Goal: Task Accomplishment & Management: Contribute content

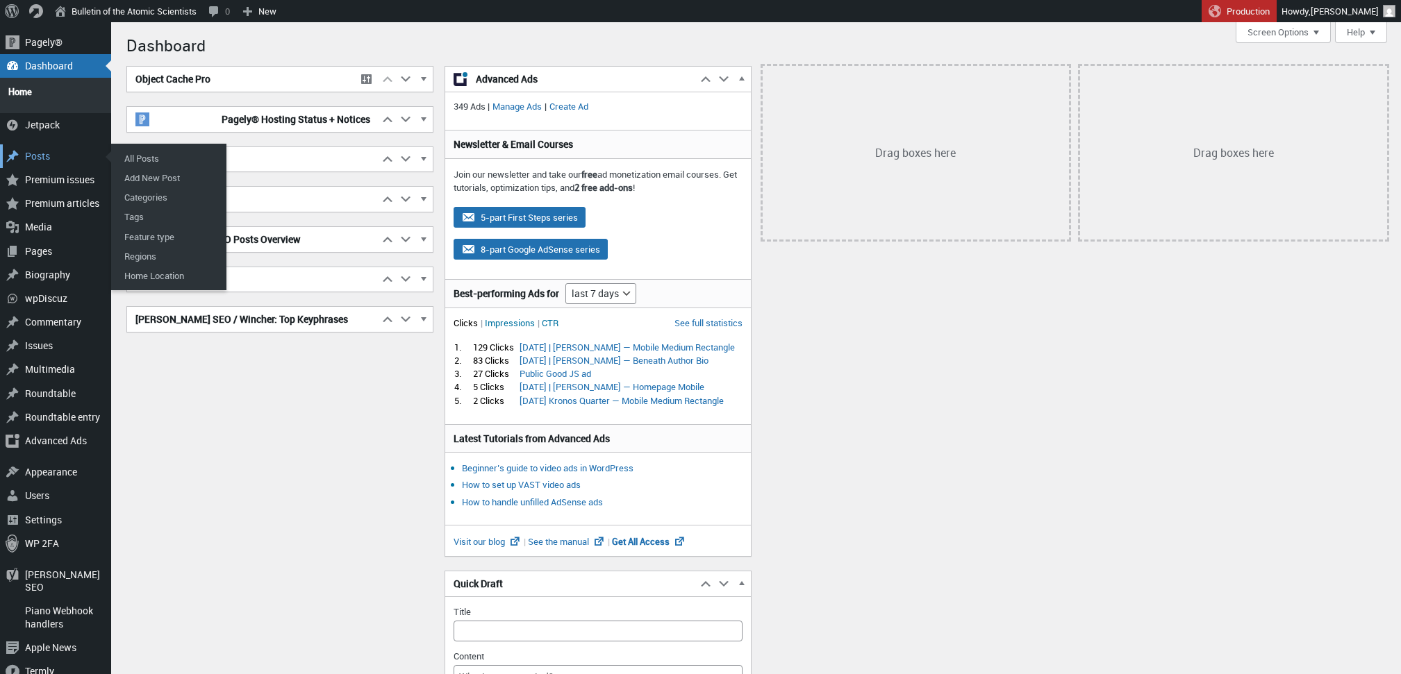
click at [50, 149] on div "Posts" at bounding box center [55, 156] width 111 height 24
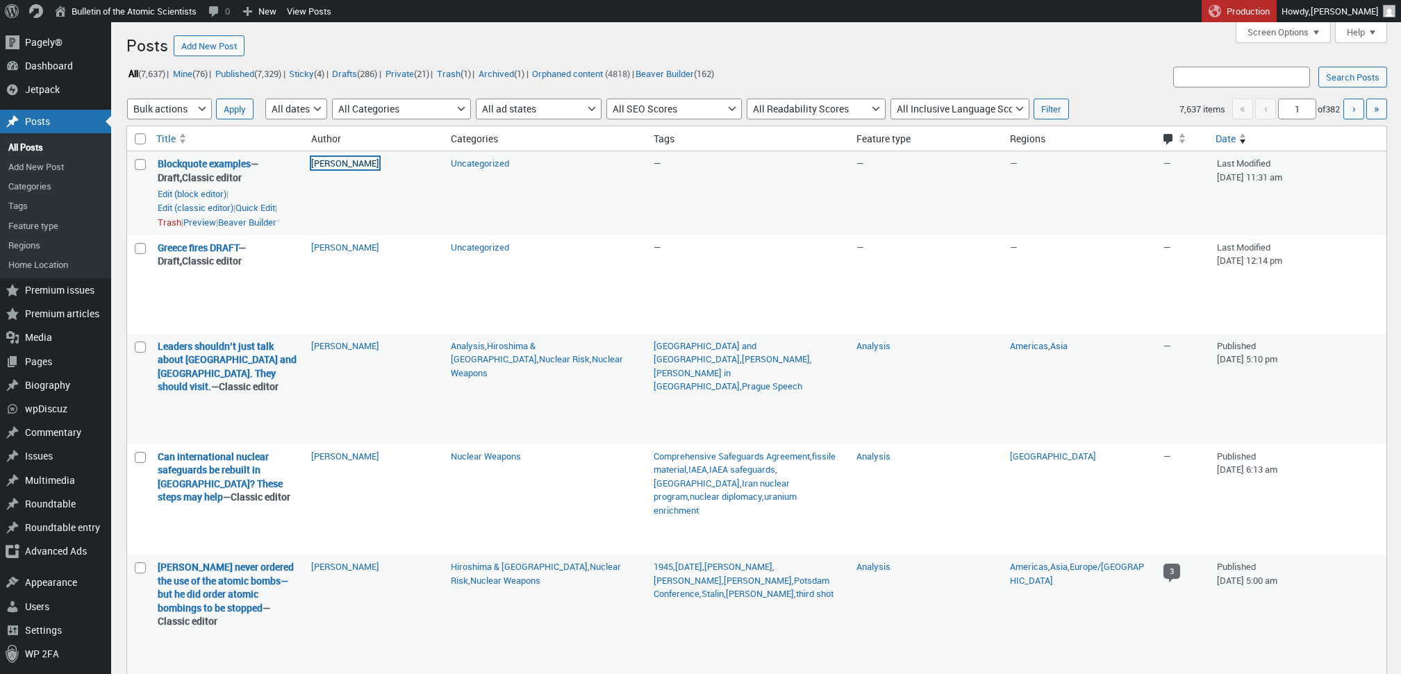
click at [358, 162] on link "[PERSON_NAME]" at bounding box center [345, 163] width 68 height 13
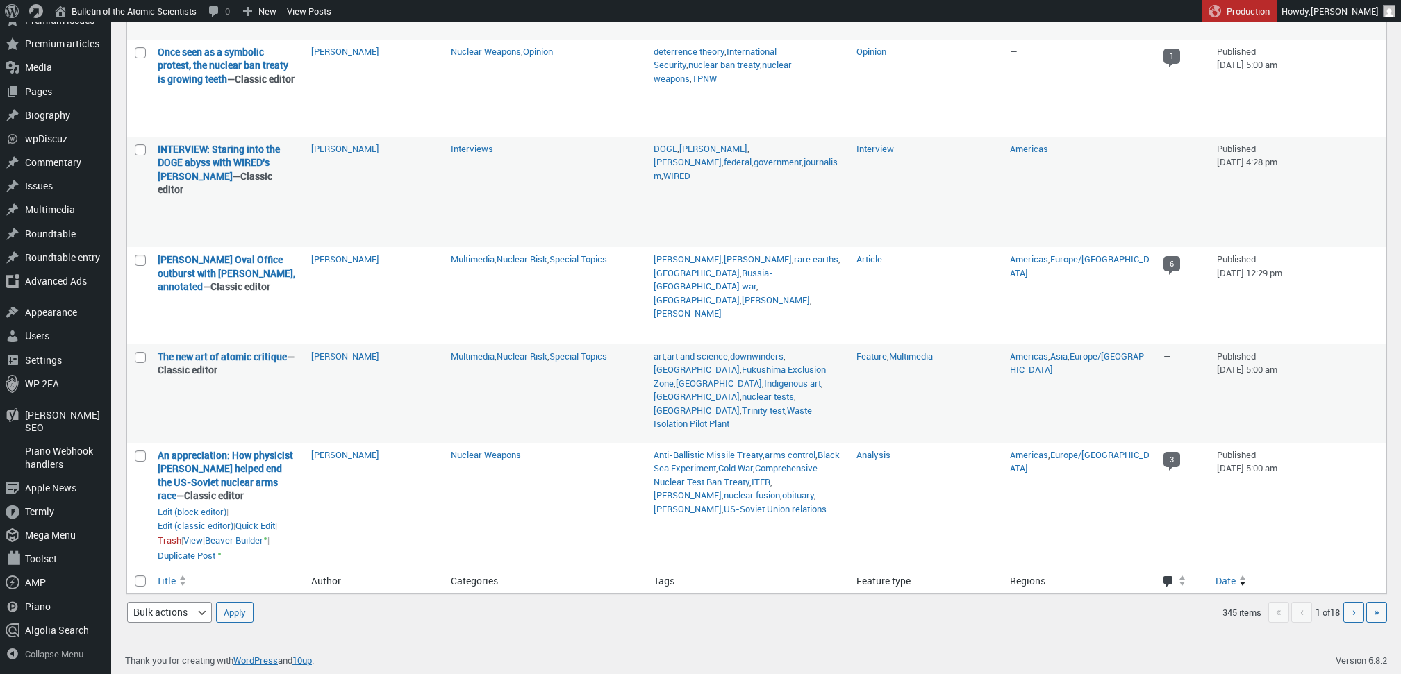
scroll to position [1825, 0]
click at [1352, 616] on span "›" at bounding box center [1353, 611] width 3 height 15
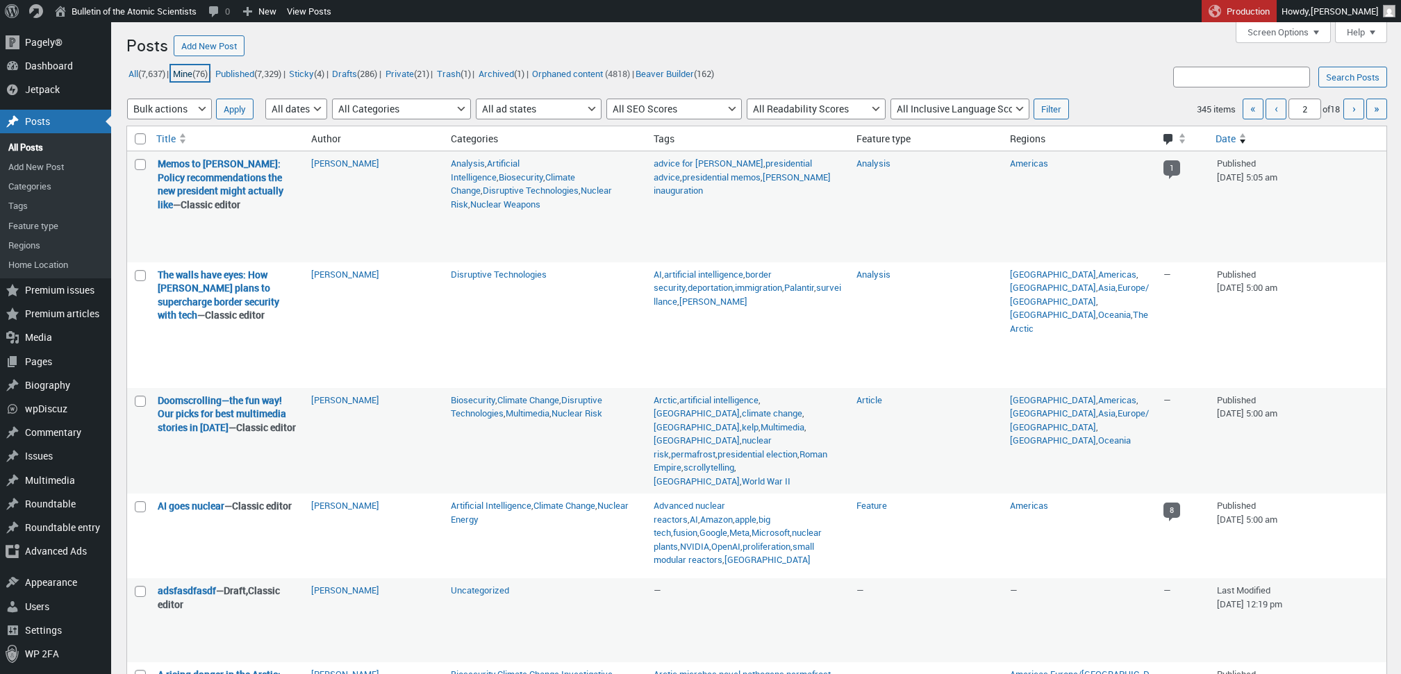
click at [189, 76] on link "Mine (76)" at bounding box center [190, 73] width 38 height 16
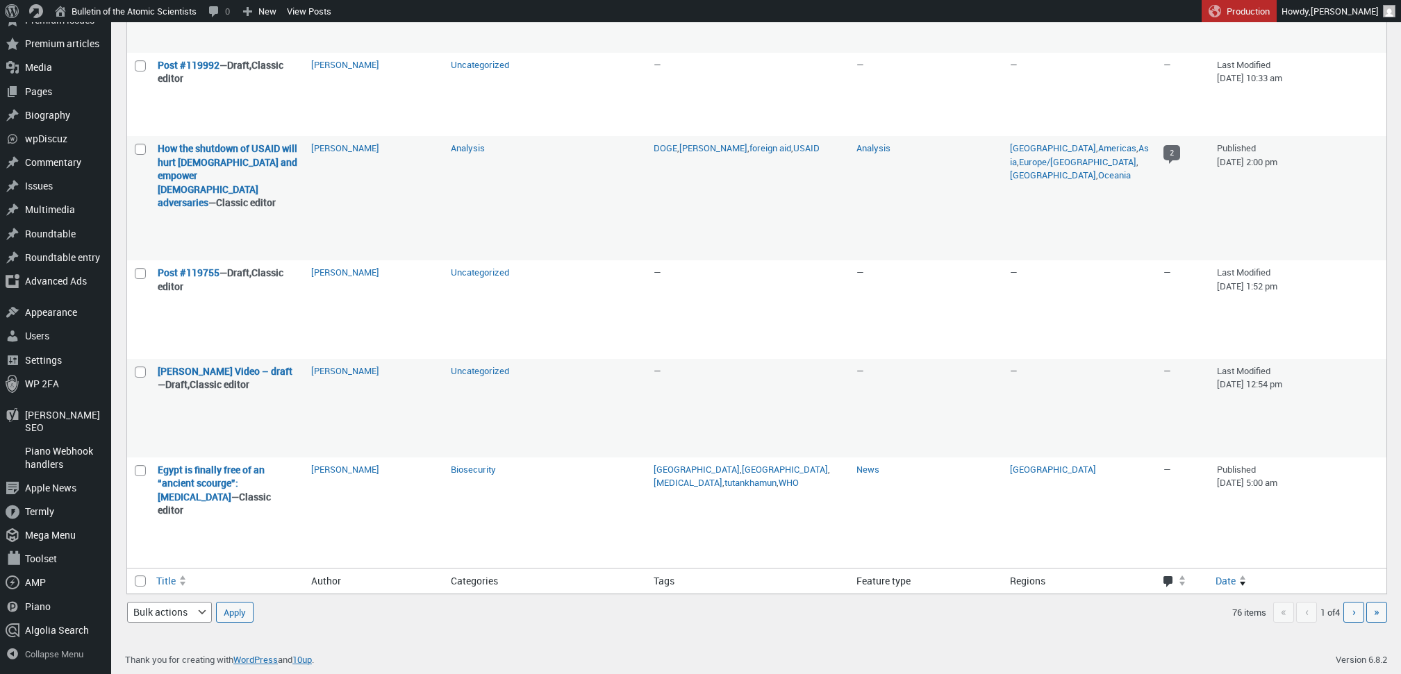
scroll to position [1841, 0]
click at [1350, 613] on link "Next page ›" at bounding box center [1353, 612] width 21 height 21
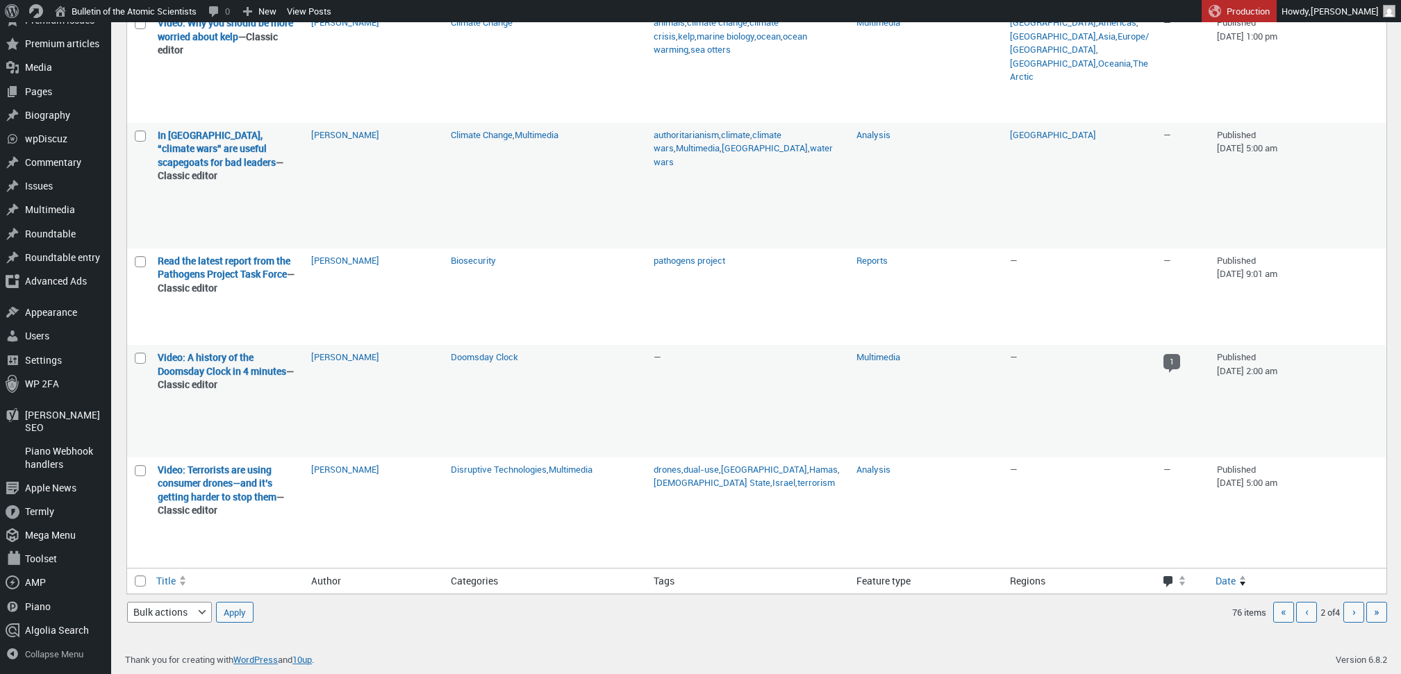
scroll to position [1836, 0]
click at [1350, 623] on link "Next page ›" at bounding box center [1353, 612] width 21 height 21
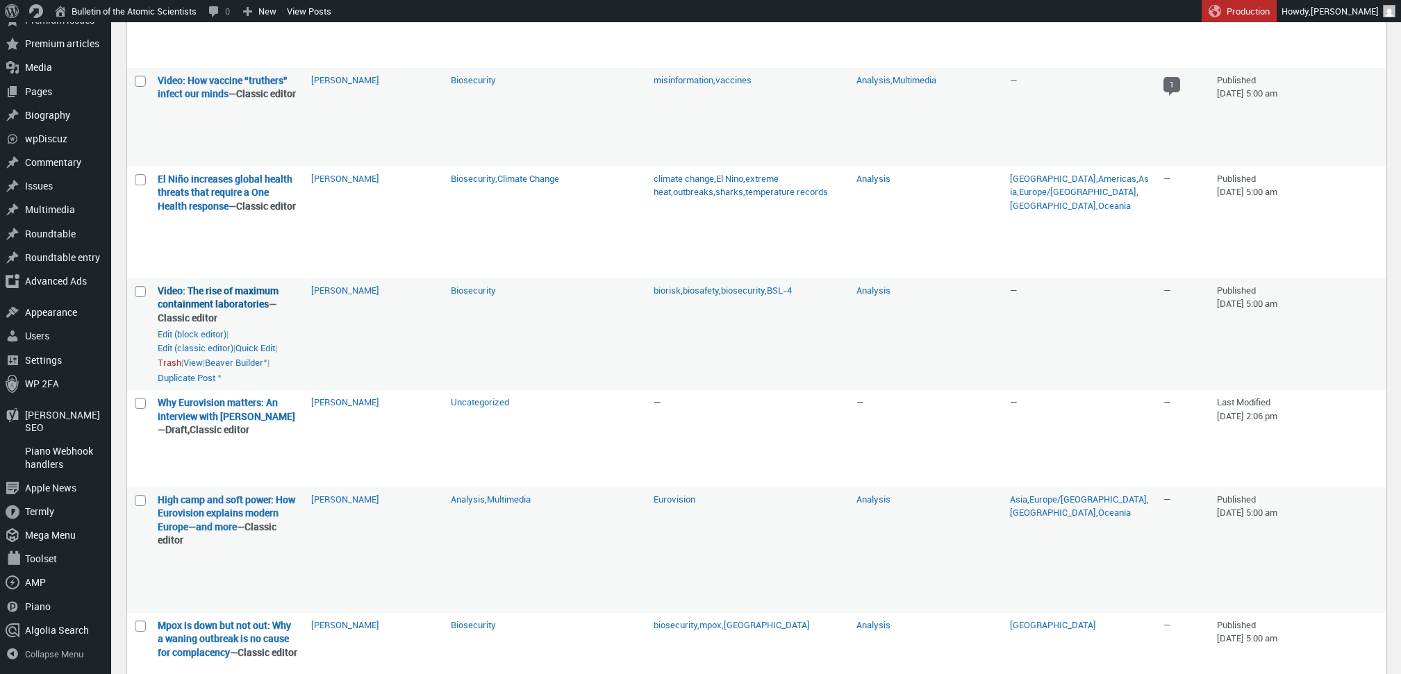
scroll to position [722, 0]
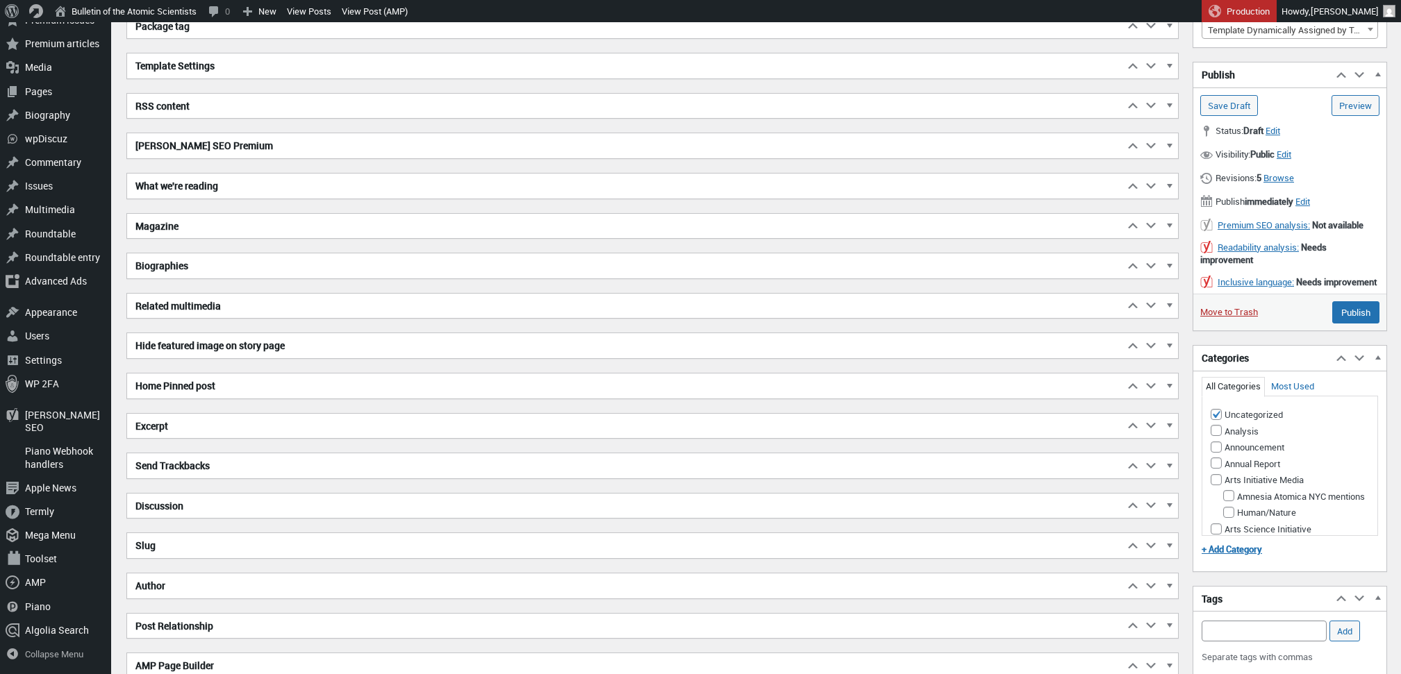
scroll to position [384, 0]
click at [188, 260] on h2 "Biographies" at bounding box center [625, 266] width 997 height 25
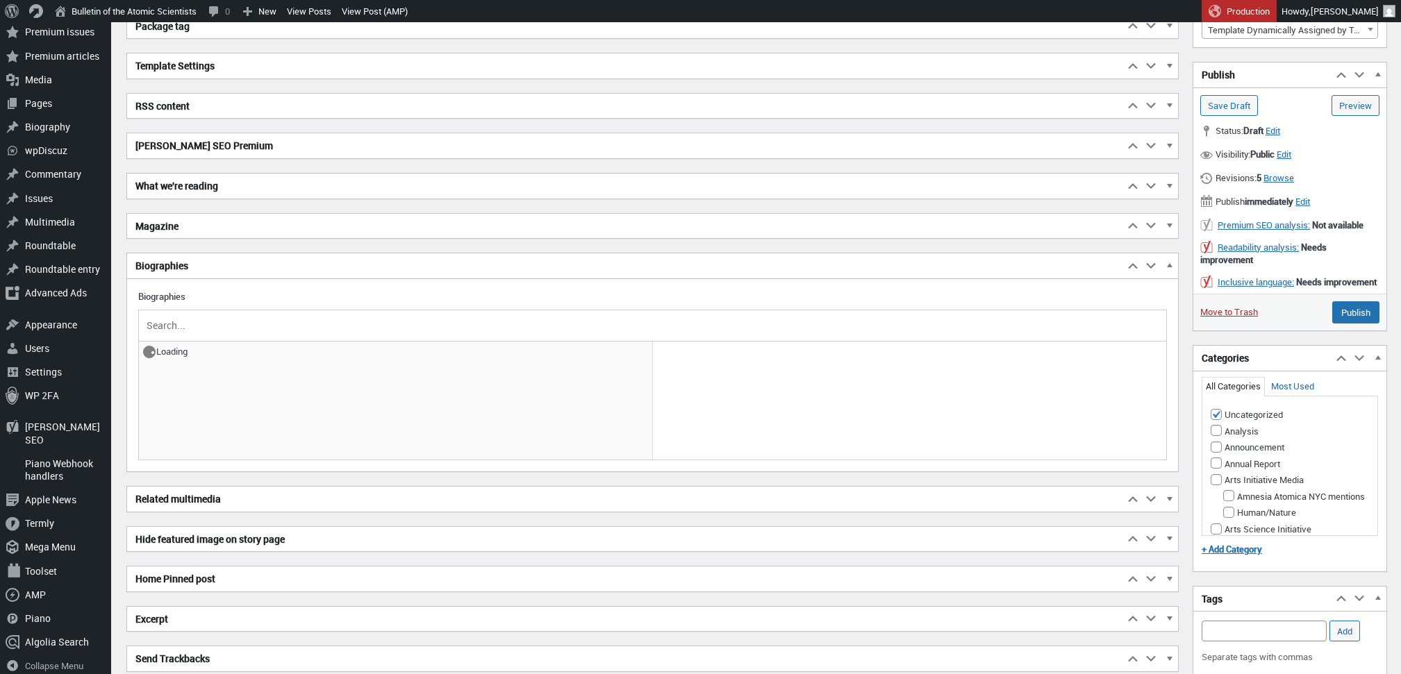
click at [200, 327] on input "text" at bounding box center [652, 325] width 1017 height 21
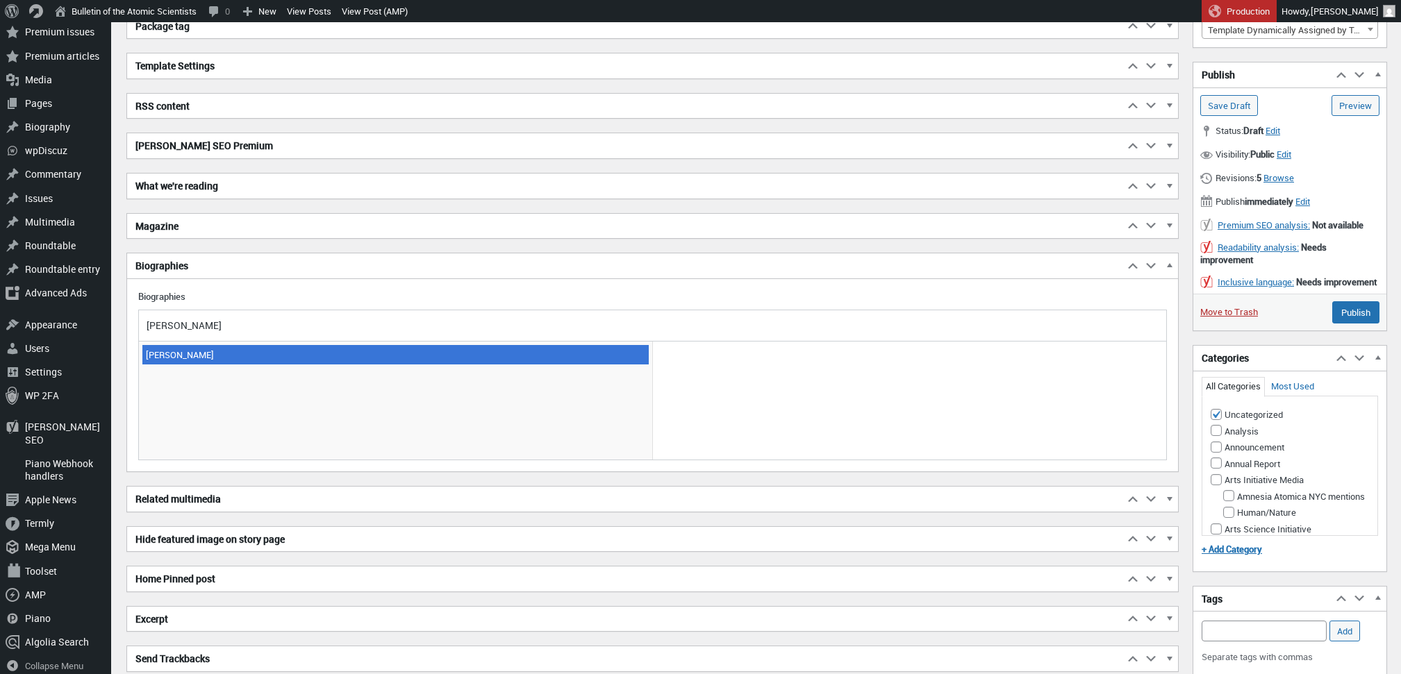
type input "jessica mcken"
click at [196, 352] on span "Jessica McKenzie" at bounding box center [395, 354] width 506 height 19
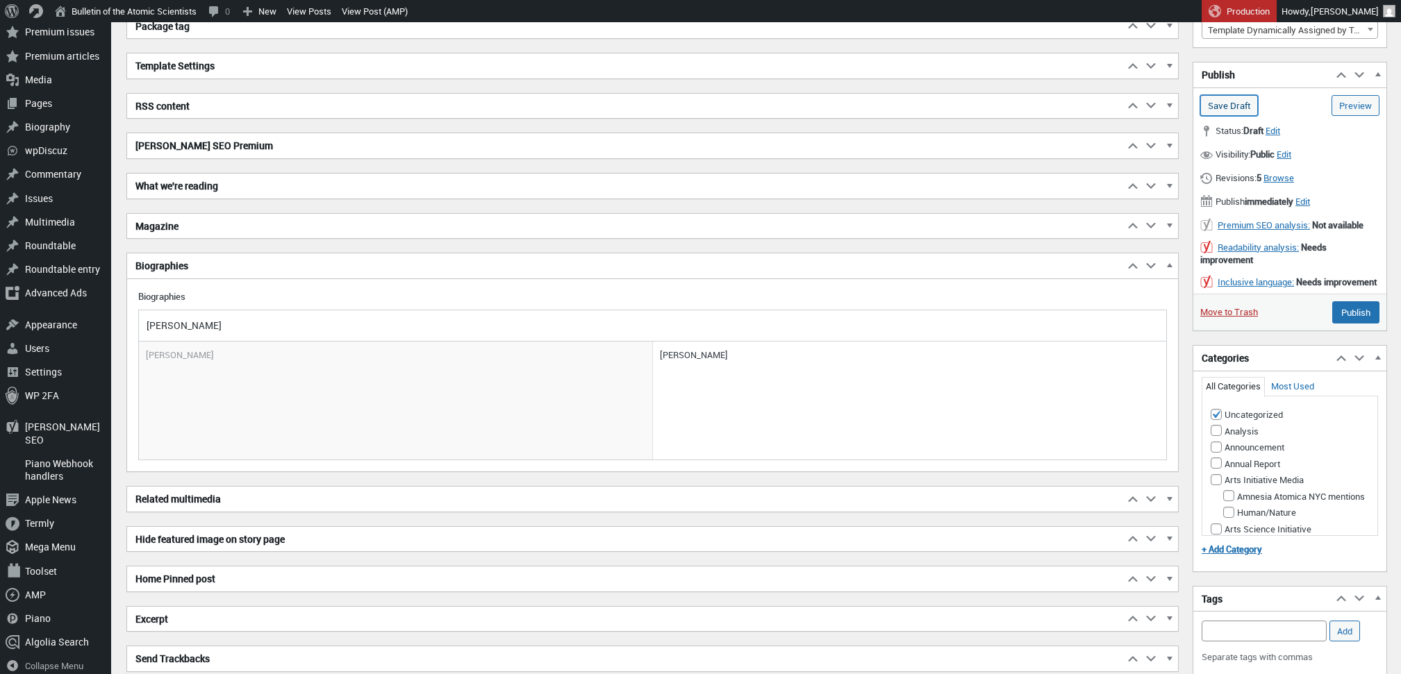
click at [1244, 103] on input "Save Draft" at bounding box center [1229, 105] width 58 height 21
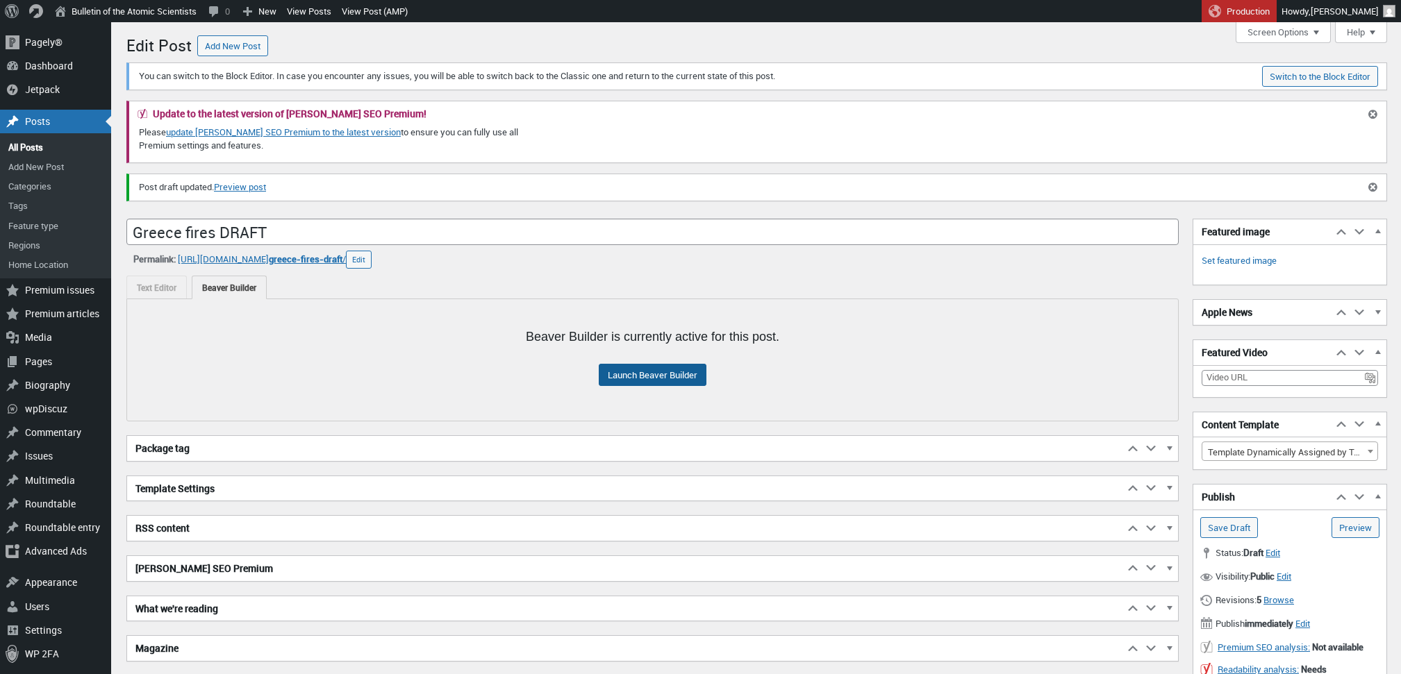
scroll to position [10, 0]
click at [654, 374] on link "Launch Beaver Builder" at bounding box center [653, 375] width 108 height 22
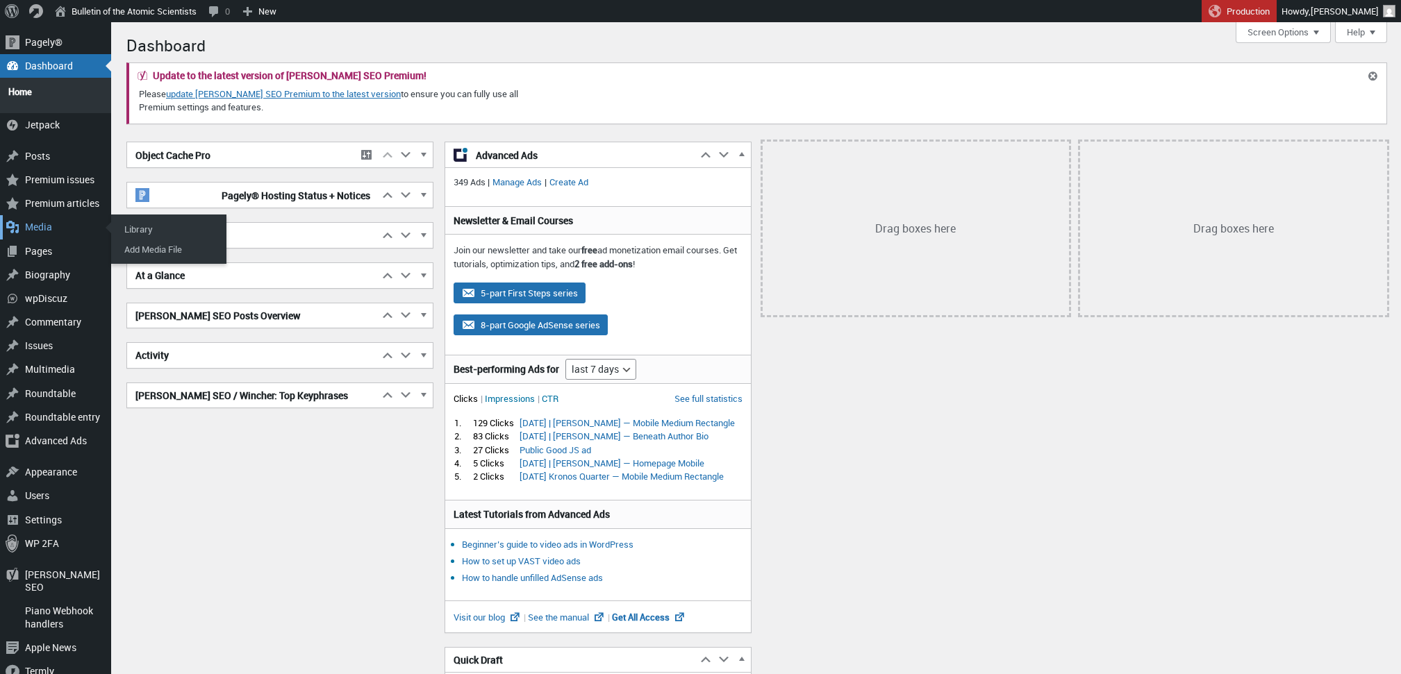
click at [42, 220] on div "Media" at bounding box center [55, 227] width 111 height 24
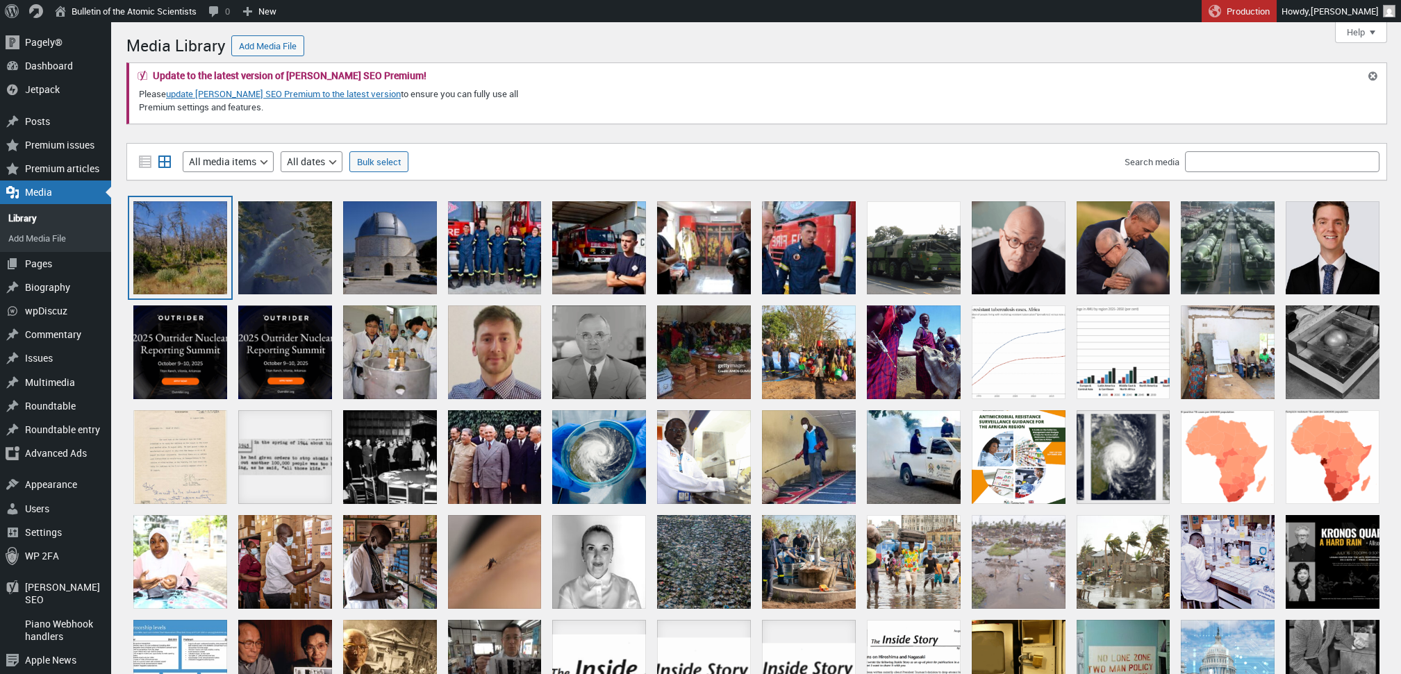
click at [178, 235] on div "DSCF0159" at bounding box center [180, 248] width 94 height 94
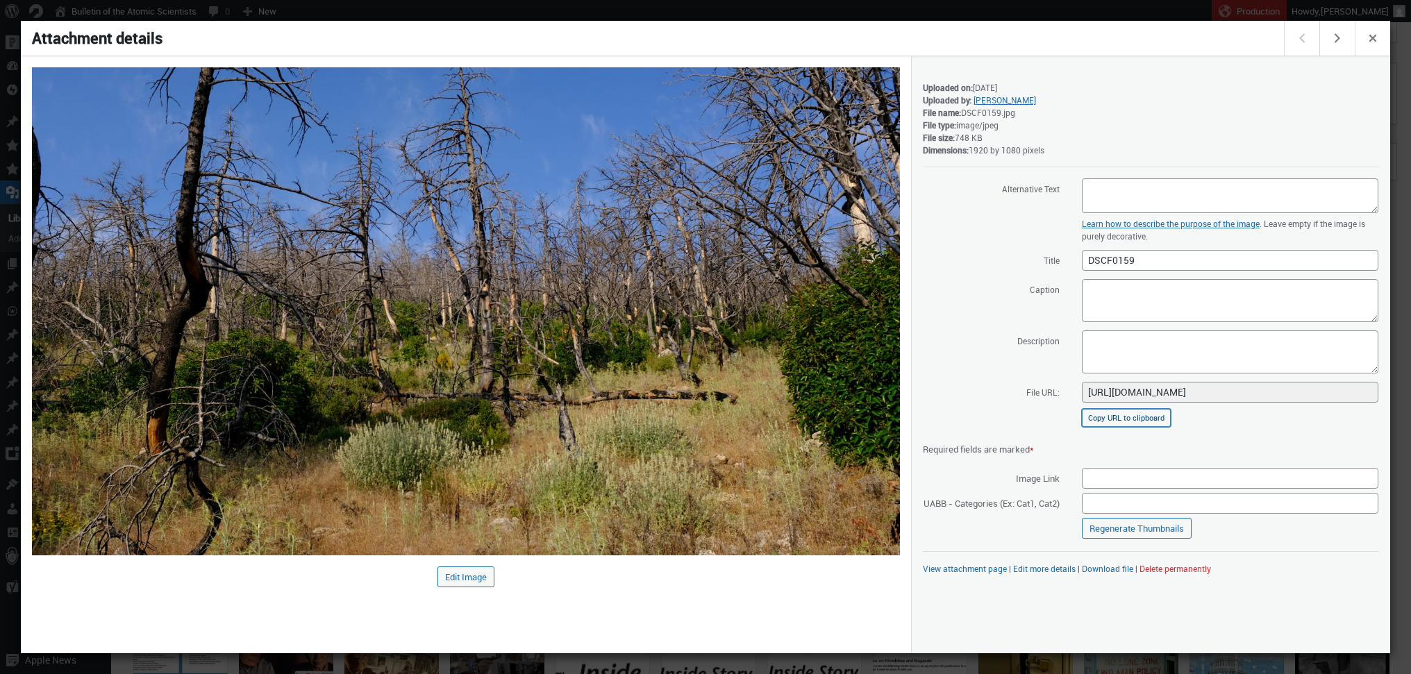
click at [1150, 420] on button "Copy URL to clipboard" at bounding box center [1126, 418] width 89 height 18
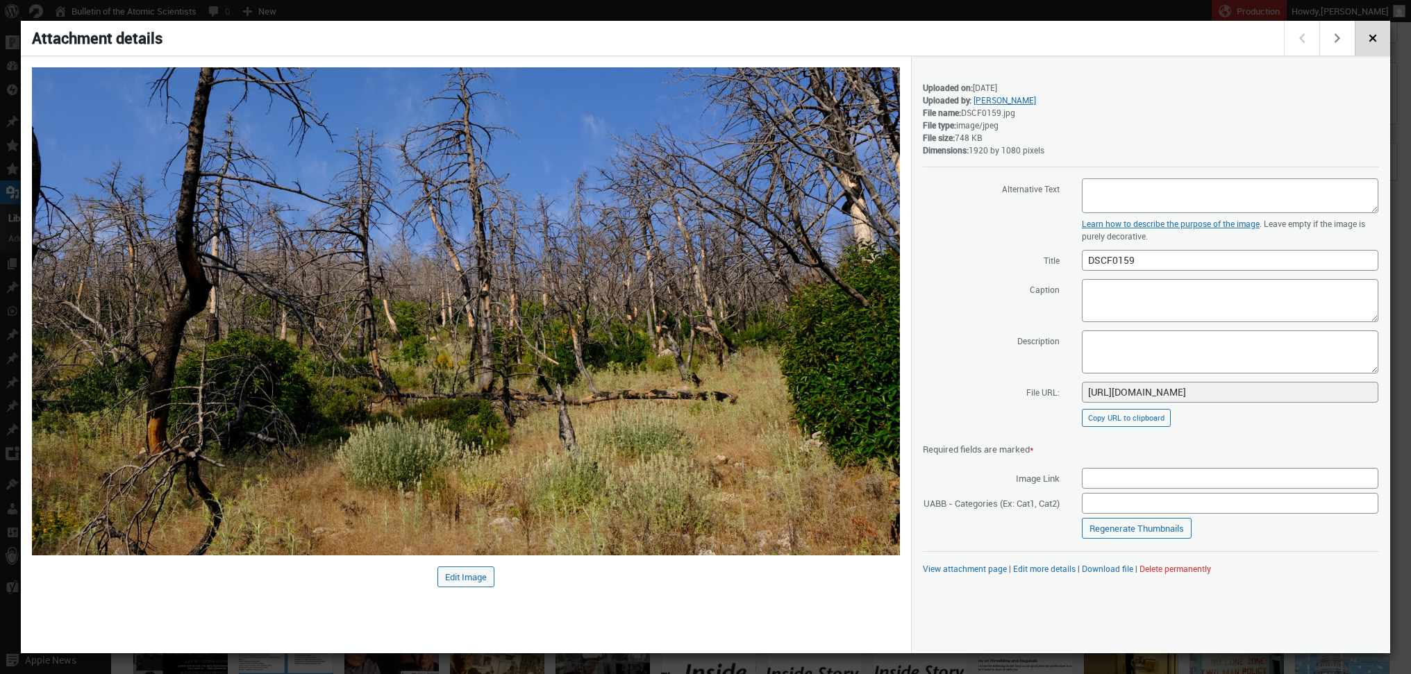
click at [1379, 37] on span "Close dialog" at bounding box center [1372, 36] width 15 height 11
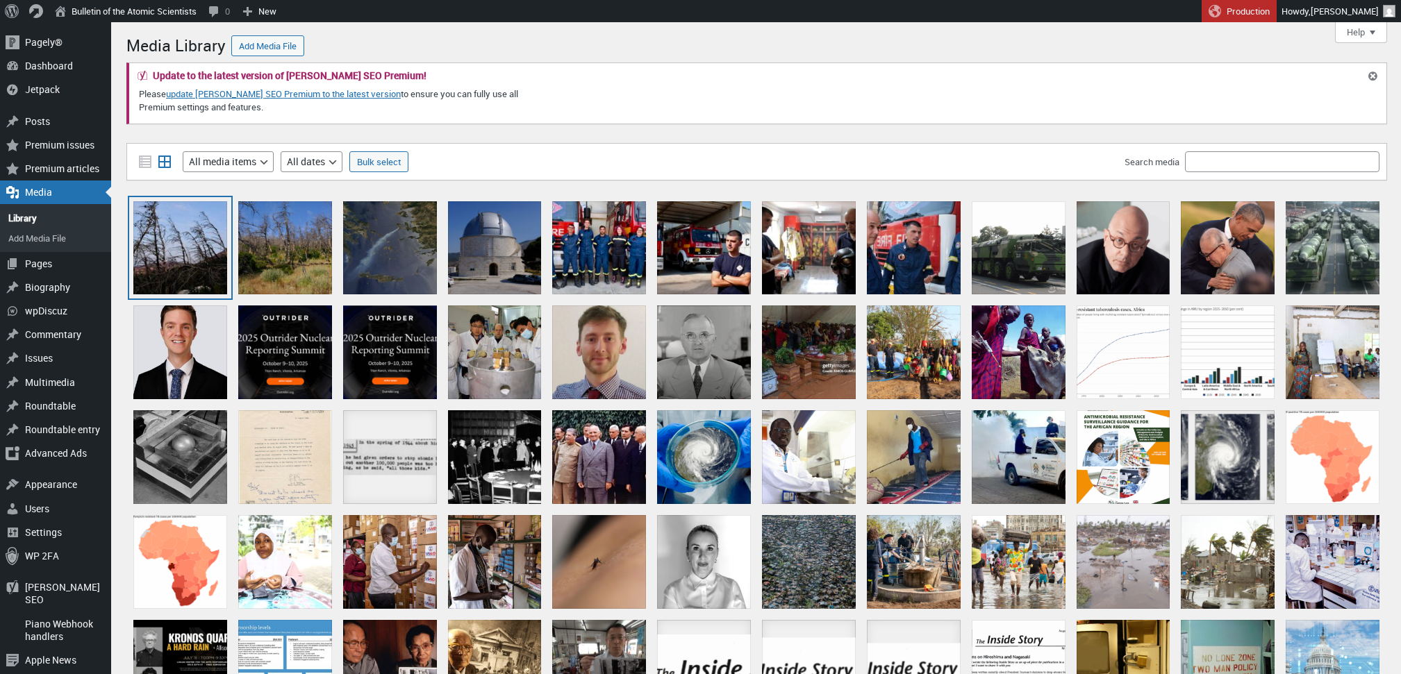
click at [188, 255] on div "DSCF0055" at bounding box center [180, 248] width 94 height 94
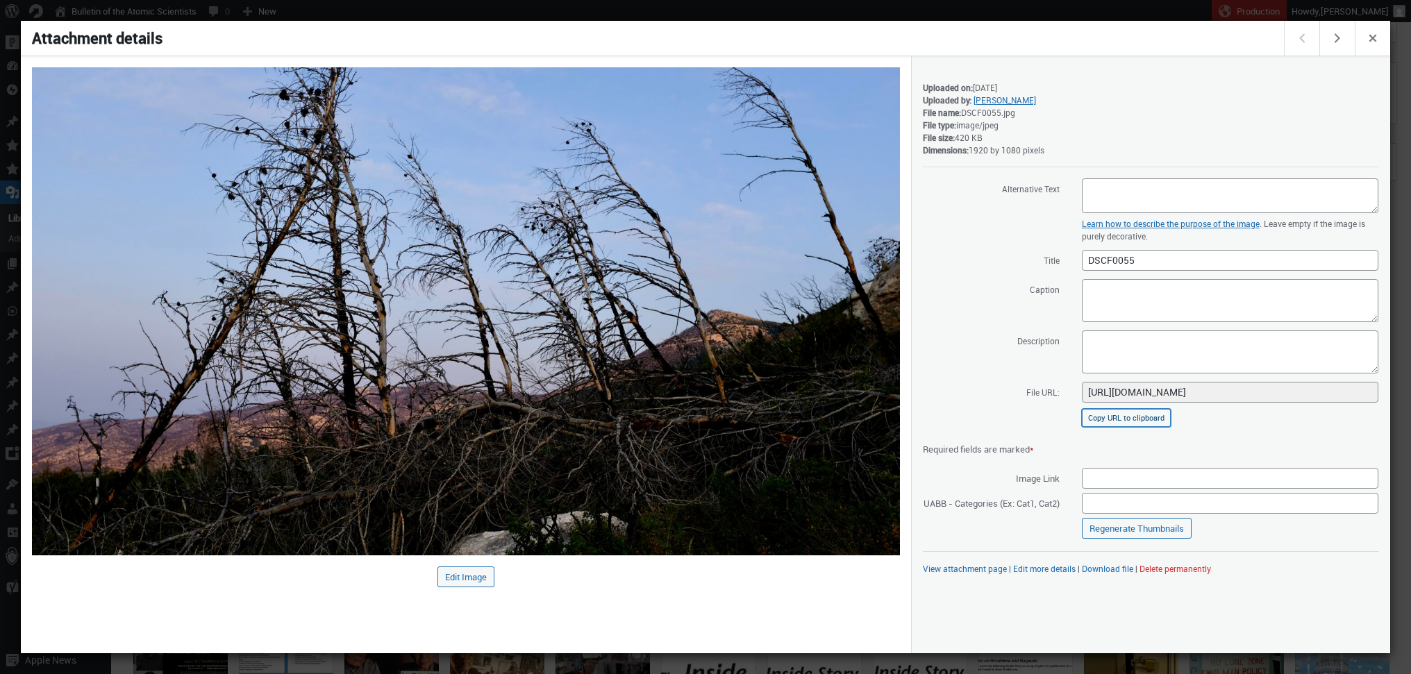
click at [1136, 410] on button "Copy URL to clipboard" at bounding box center [1126, 418] width 89 height 18
click at [1371, 42] on span "Close dialog" at bounding box center [1372, 36] width 15 height 11
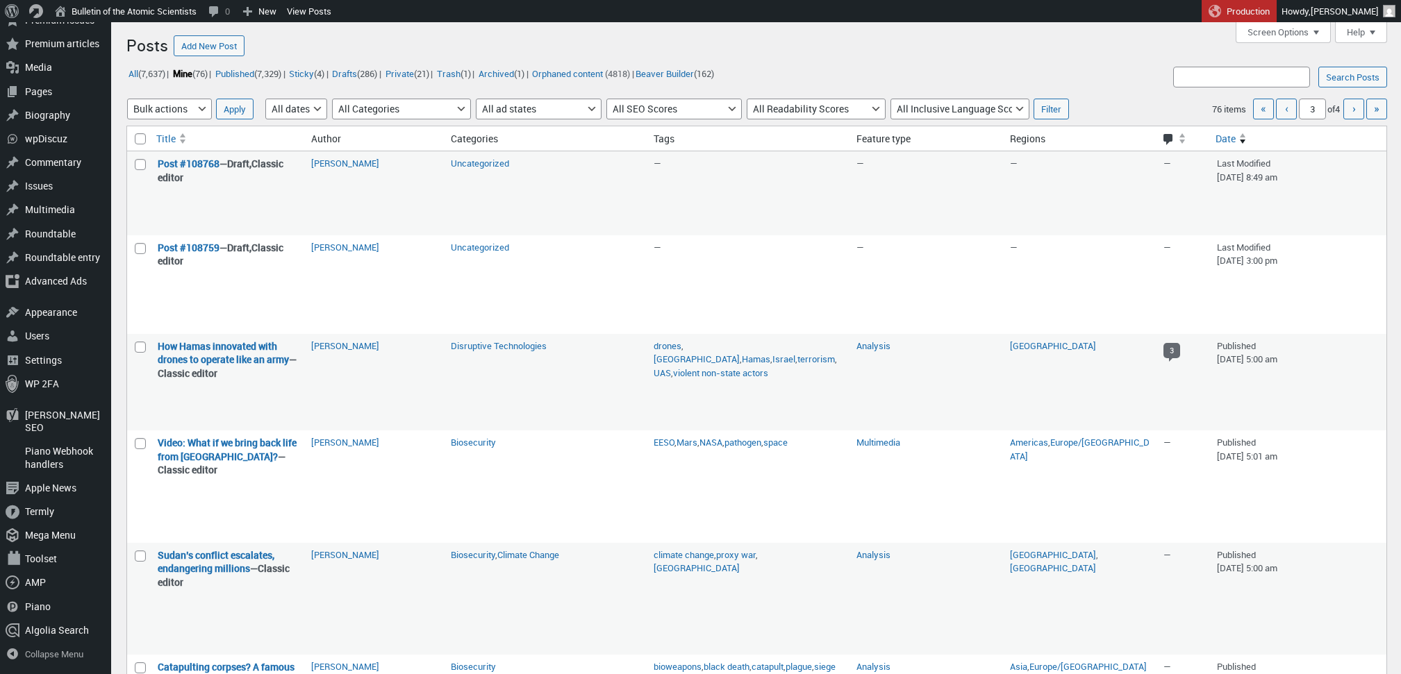
scroll to position [722, 0]
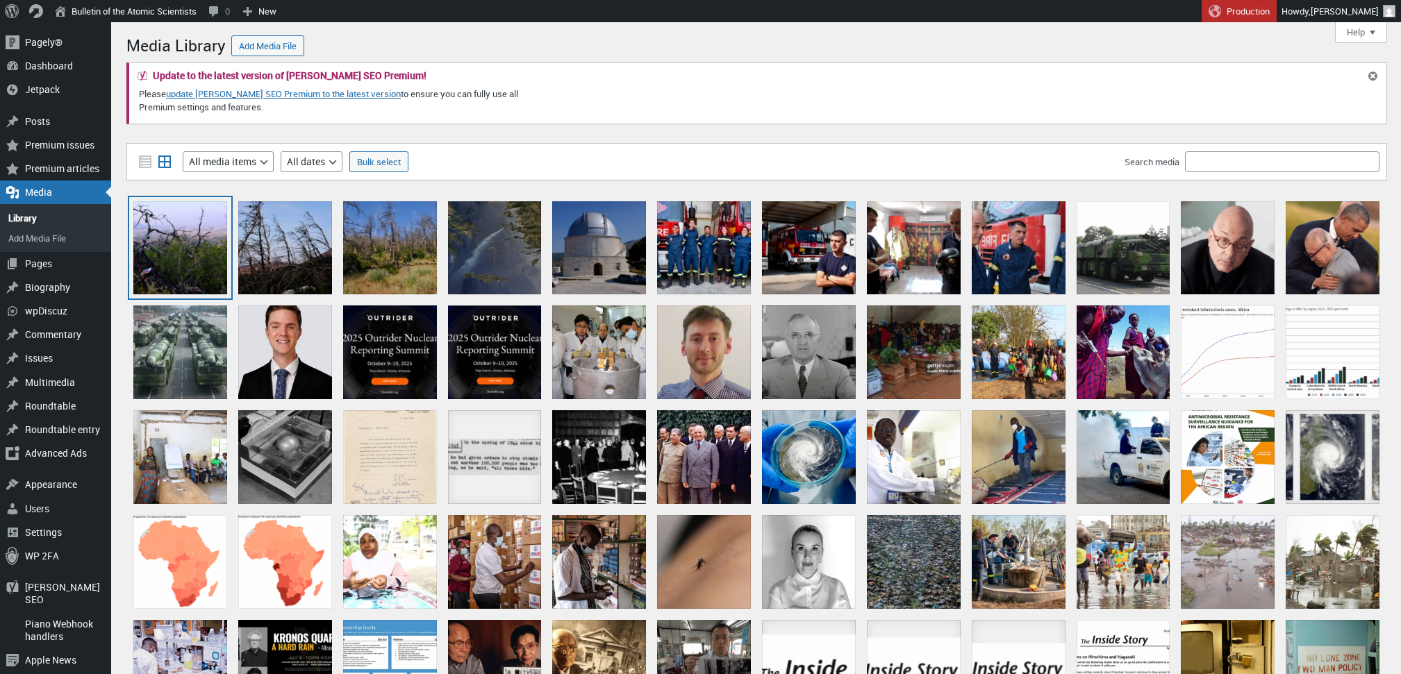
click at [161, 244] on div "DSCF0066" at bounding box center [180, 248] width 94 height 94
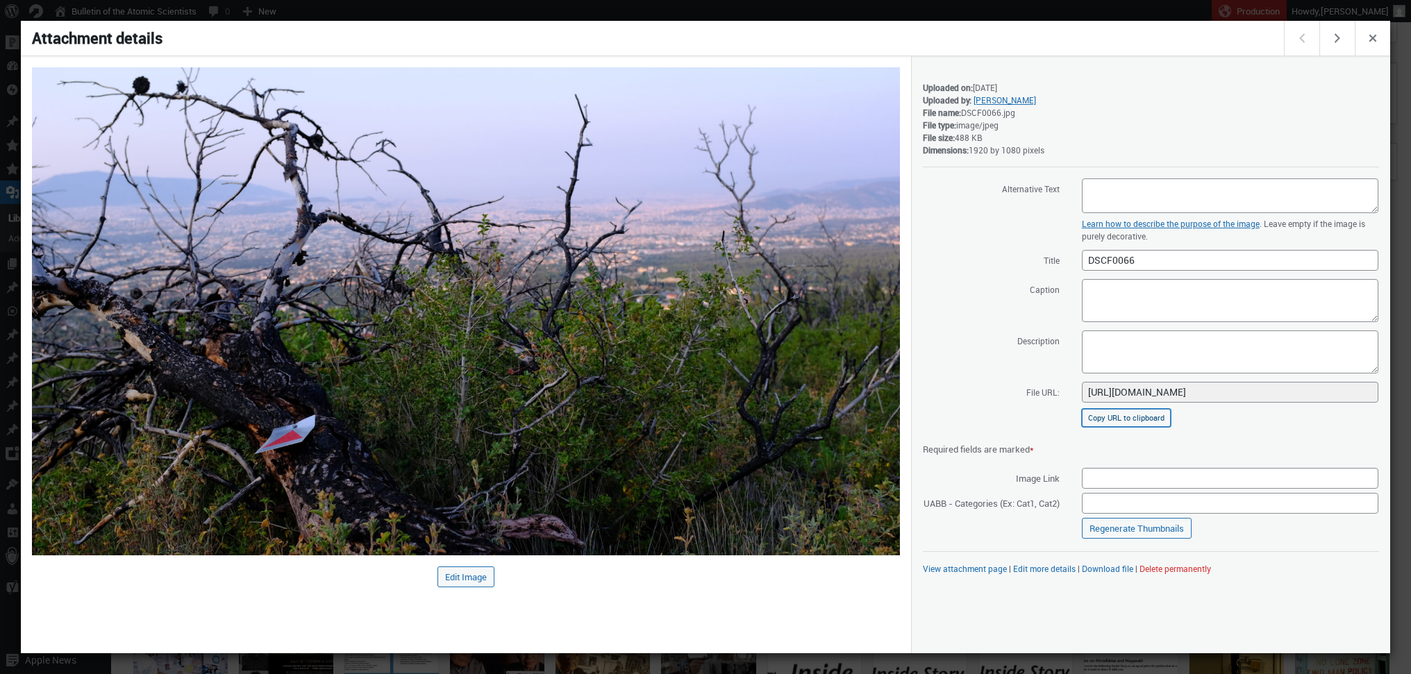
click at [1133, 417] on button "Copy URL to clipboard" at bounding box center [1126, 418] width 89 height 18
click at [1365, 36] on span "Close dialog" at bounding box center [1372, 36] width 15 height 11
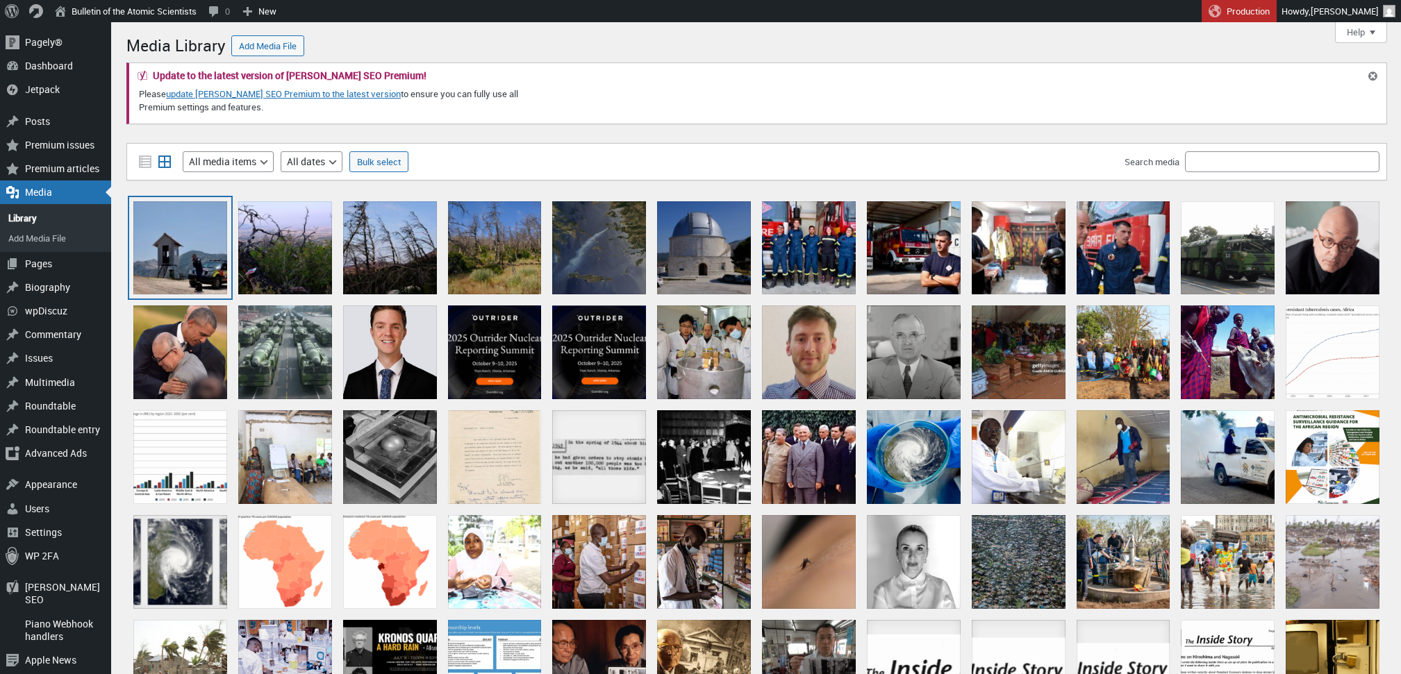
click at [174, 240] on div "DSCF9882" at bounding box center [180, 248] width 94 height 94
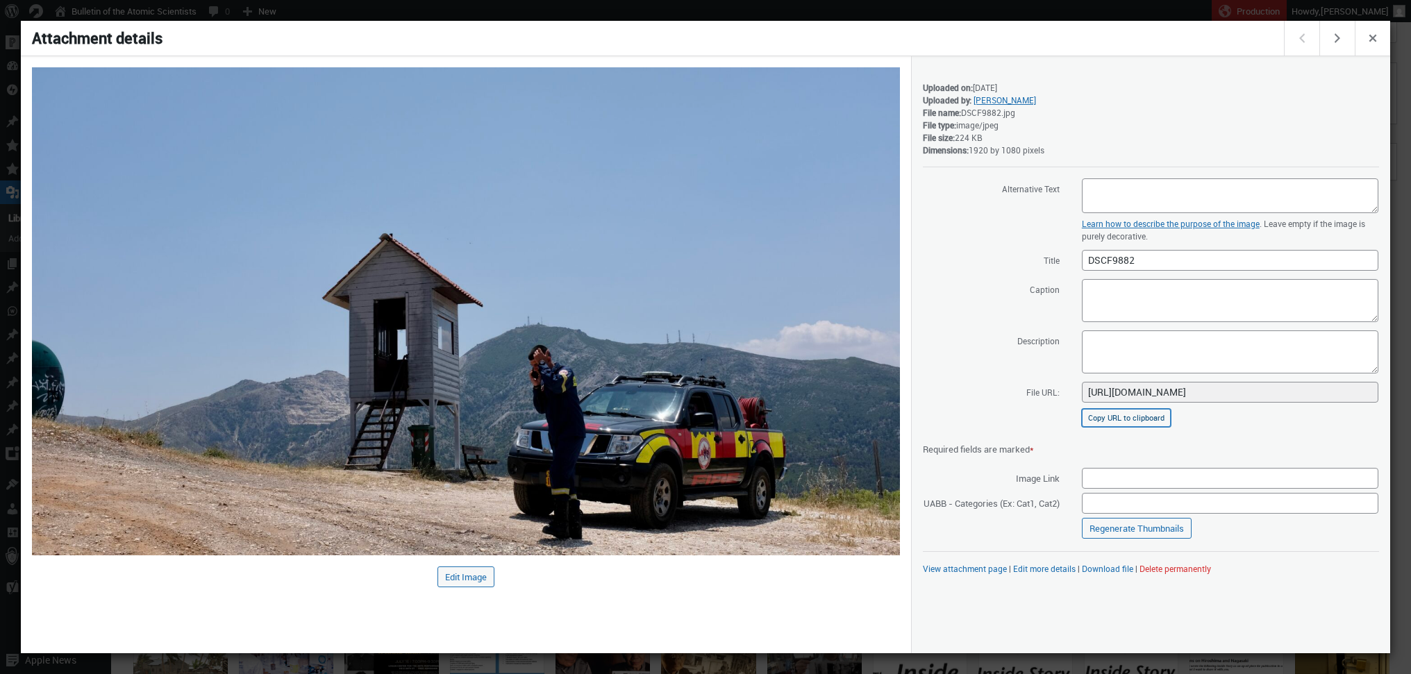
click at [1141, 419] on button "Copy URL to clipboard" at bounding box center [1126, 418] width 89 height 18
click at [1369, 33] on span "Close dialog" at bounding box center [1372, 36] width 15 height 11
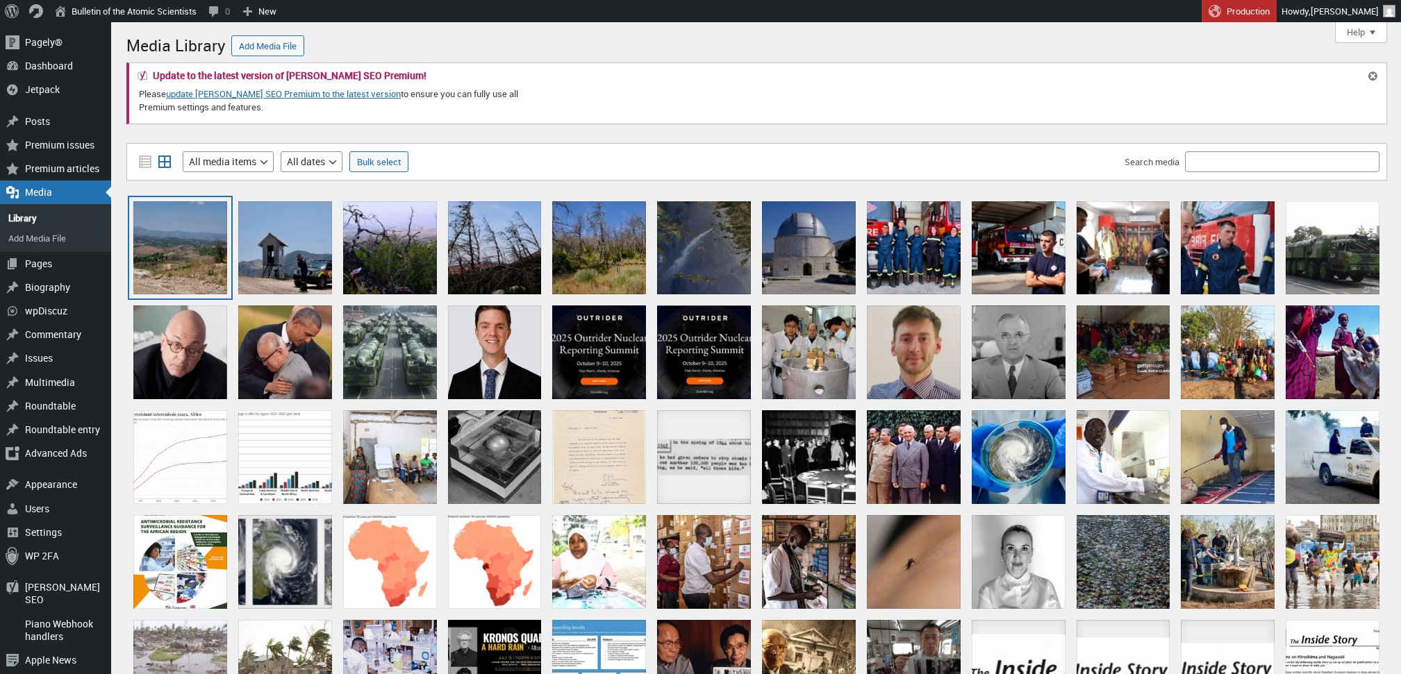
click at [183, 252] on div "DSCF9880" at bounding box center [180, 248] width 94 height 94
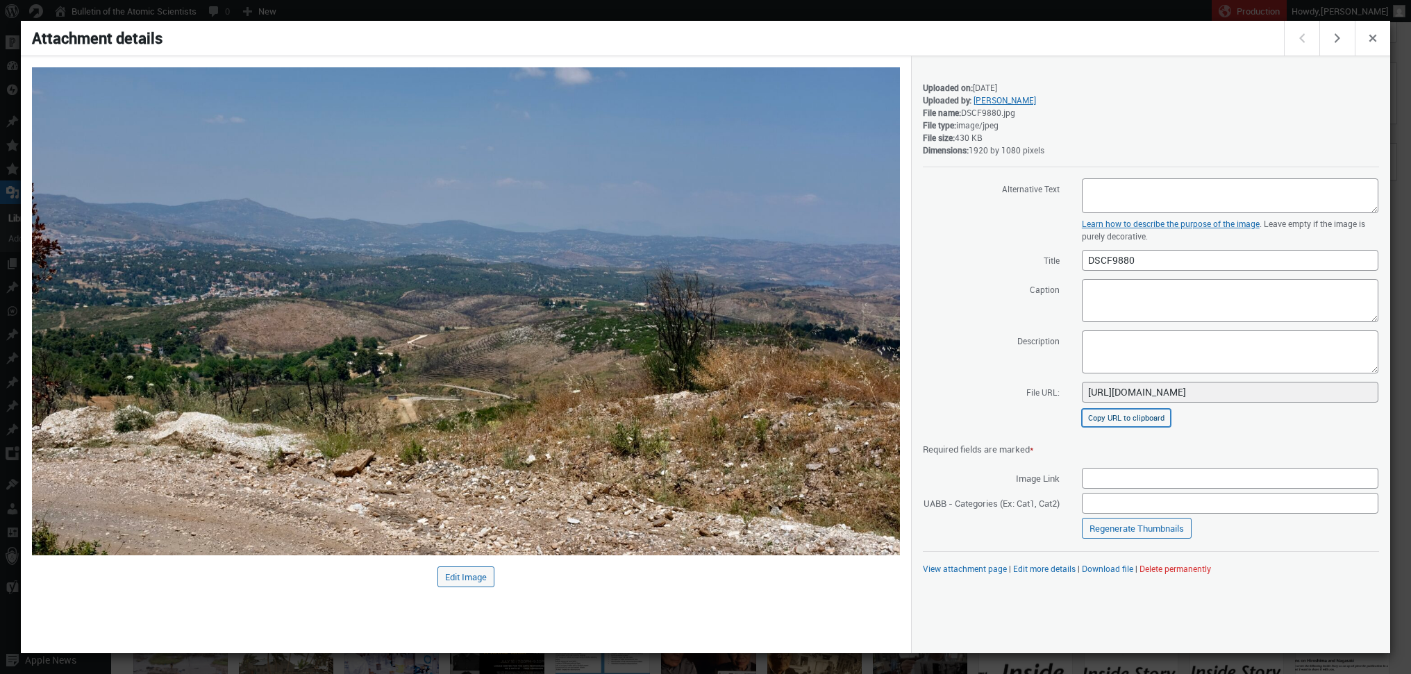
click at [1136, 421] on button "Copy URL to clipboard" at bounding box center [1126, 418] width 89 height 18
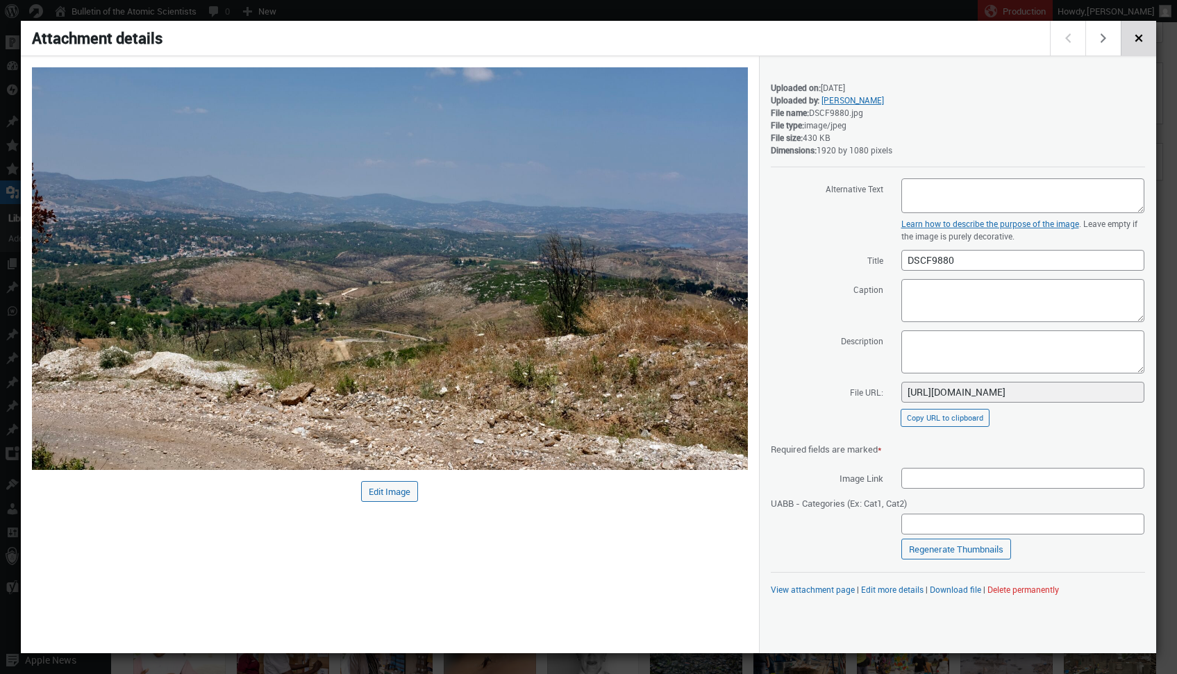
click at [1136, 37] on span "Close dialog" at bounding box center [1138, 36] width 15 height 11
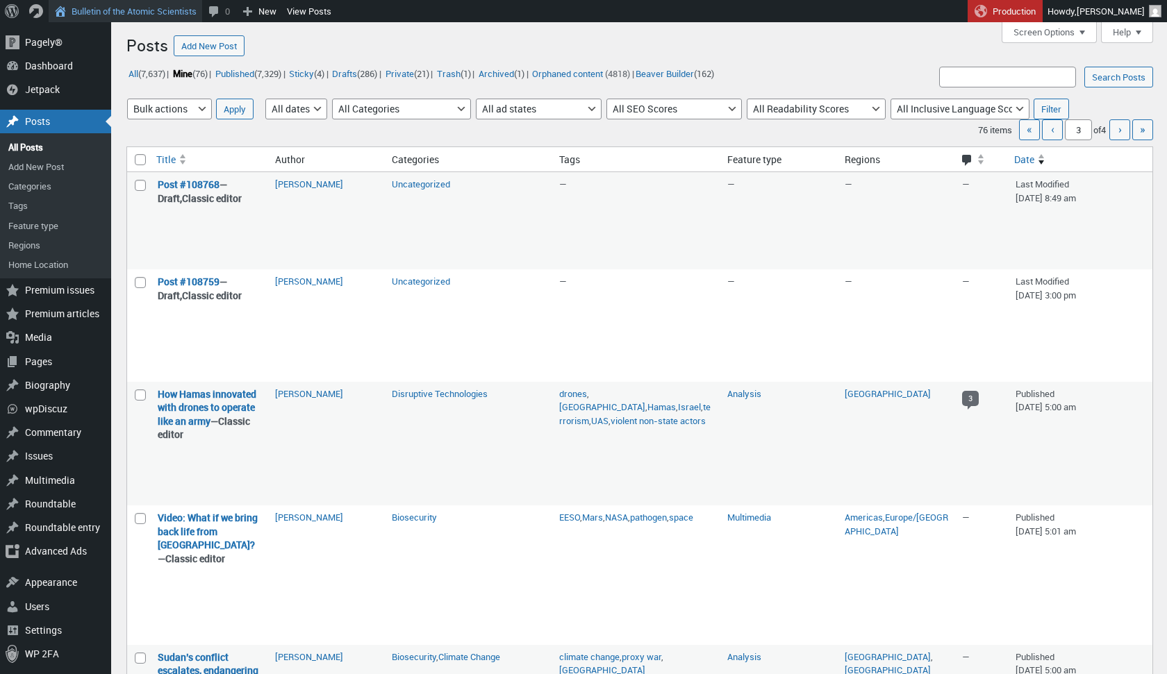
click at [90, 14] on link "Bulletin of the Atomic Scientists" at bounding box center [125, 11] width 153 height 22
